Goal: Task Accomplishment & Management: Use online tool/utility

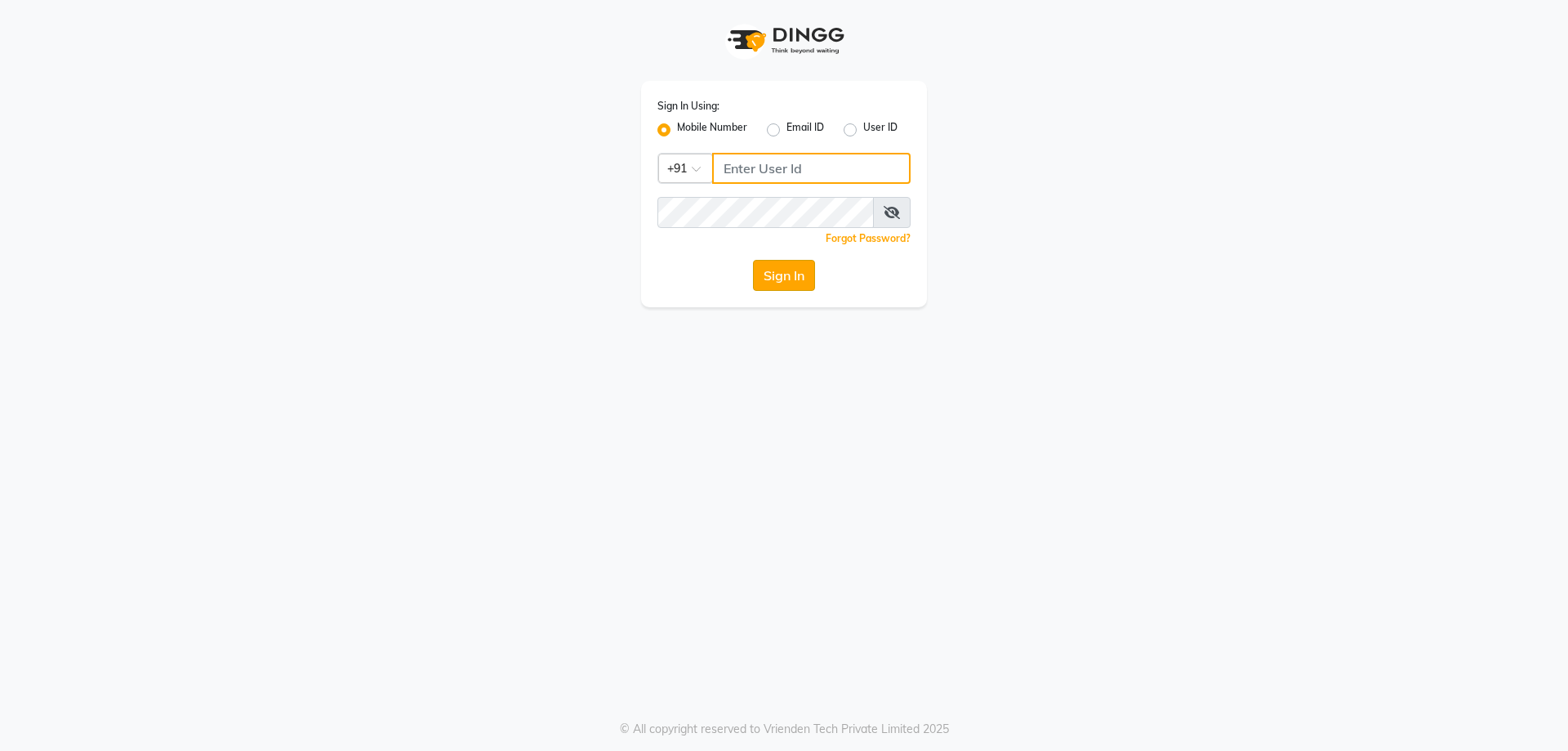
type input "9952551556"
click at [798, 272] on button "Sign In" at bounding box center [784, 275] width 62 height 31
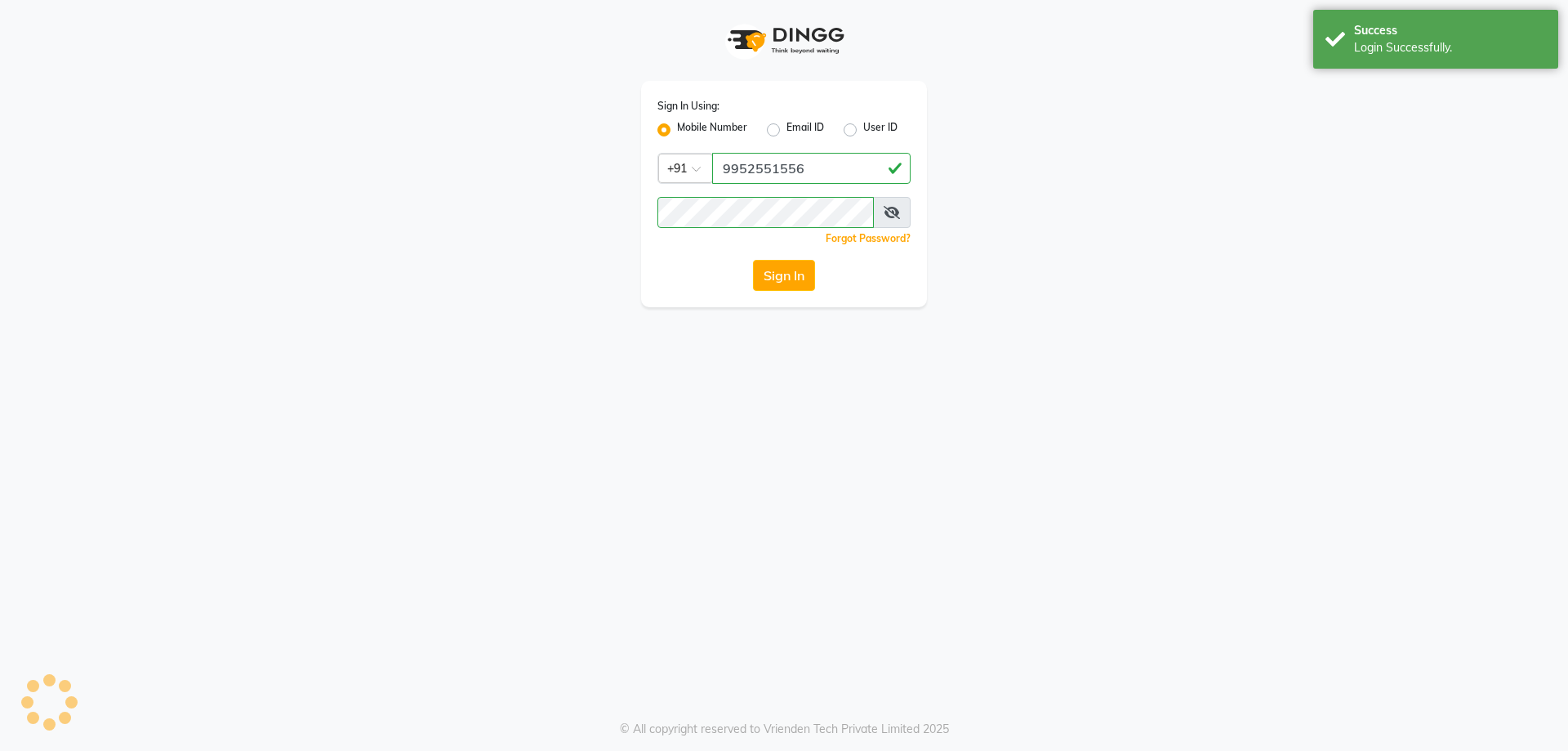
select select "service"
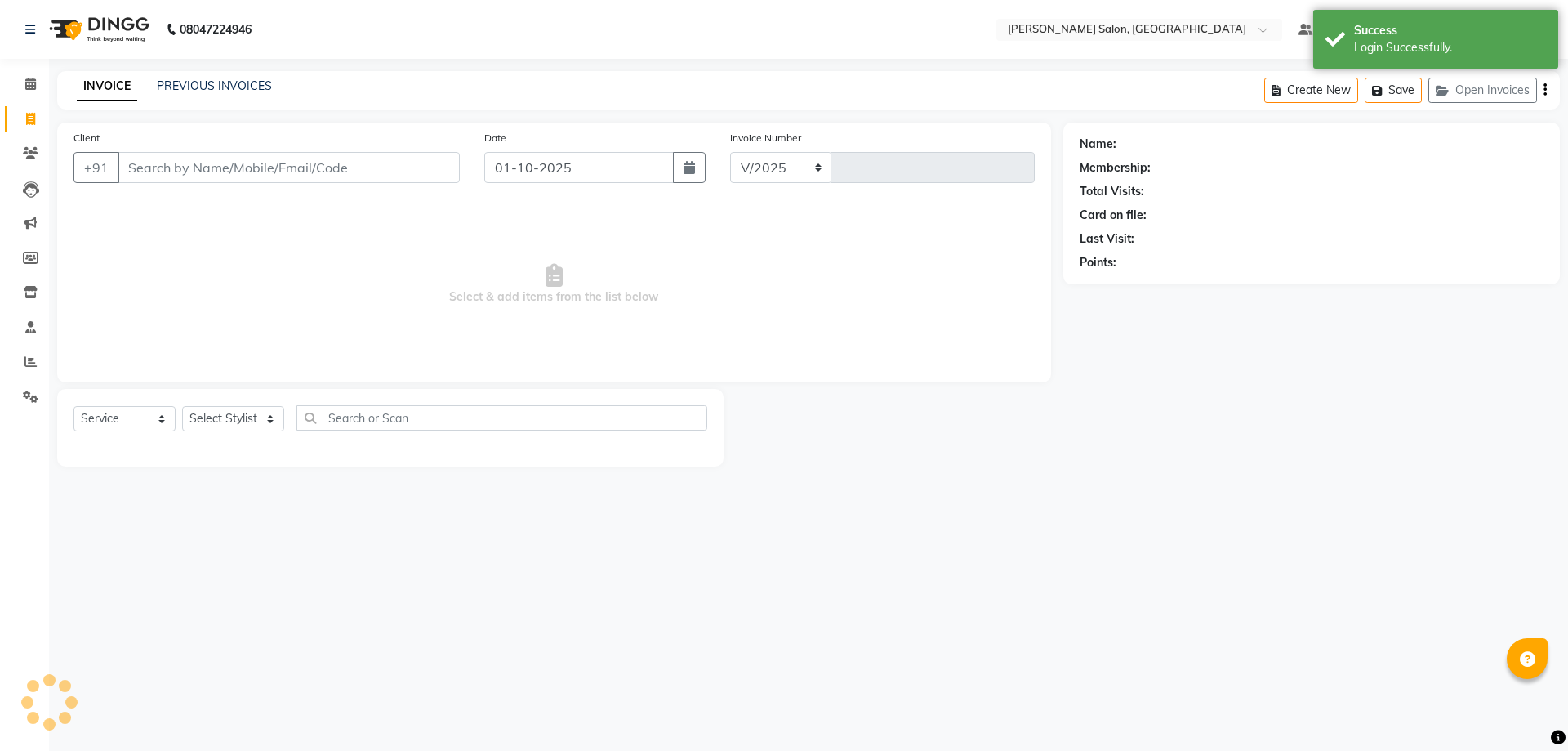
select select "7119"
type input "0394"
